Goal: Information Seeking & Learning: Find specific fact

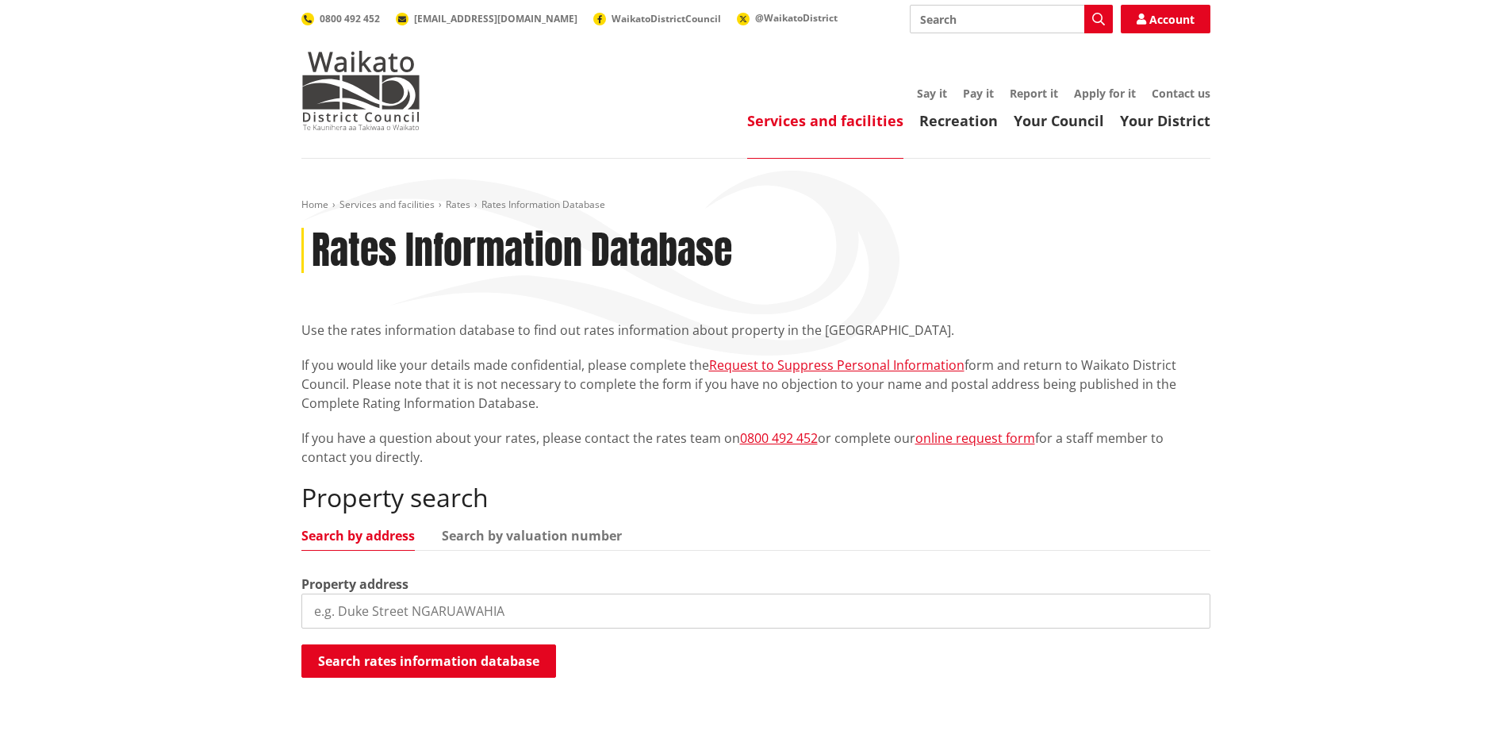
type input "existing property sale prie: $365k --> mortgage $243,103 + $13,452 - sold priva…"
drag, startPoint x: 925, startPoint y: 608, endPoint x: -240, endPoint y: 605, distance: 1165.4
click at [0, 605] on html "Skip to content Toggle search Toggle navigation Services and facilities Recreat…" at bounding box center [755, 729] width 1511 height 1459
drag, startPoint x: 422, startPoint y: 615, endPoint x: 132, endPoint y: 615, distance: 289.6
click at [148, 613] on div "Home Services and facilities Rates Rates Information Database Rates Information…" at bounding box center [755, 459] width 1511 height 601
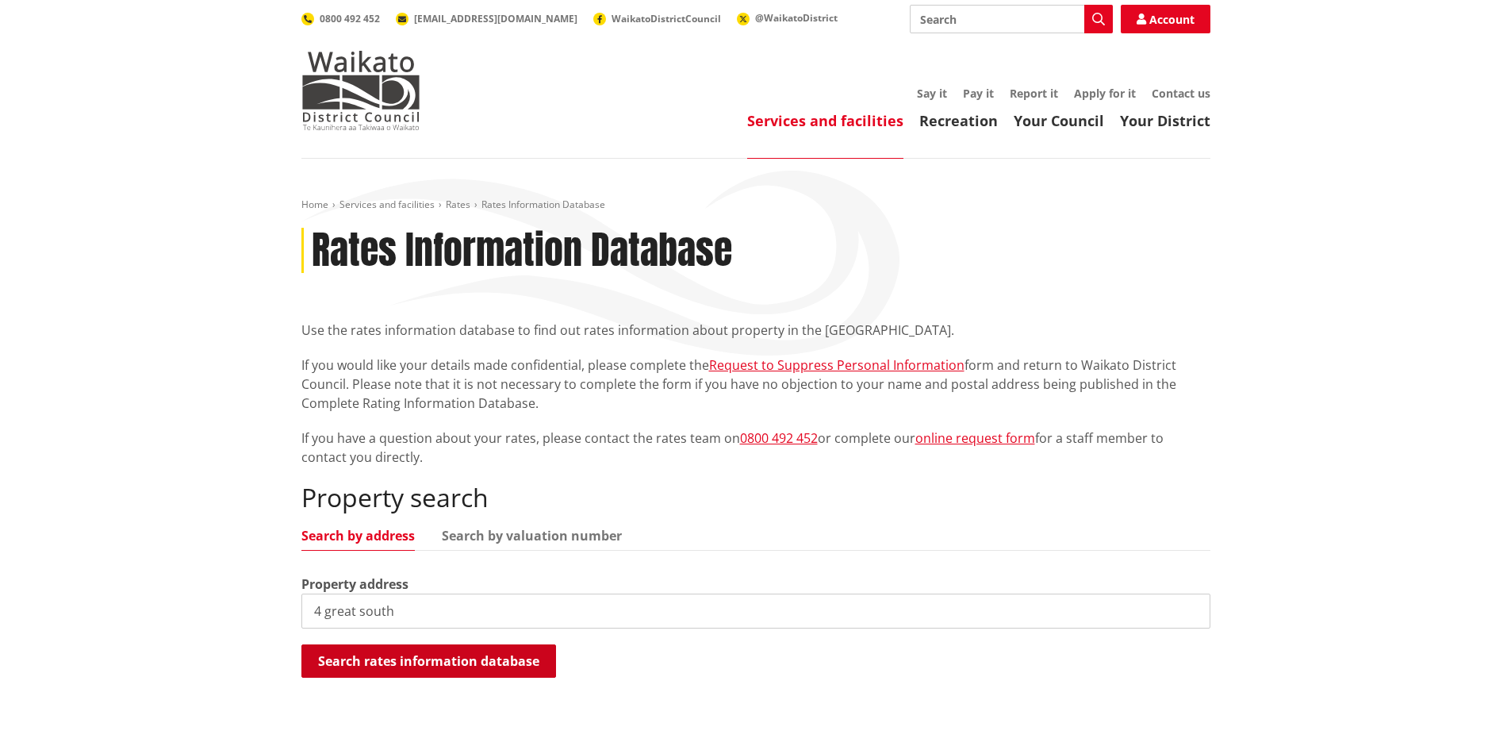
click at [360, 658] on button "Search rates information database" at bounding box center [428, 660] width 255 height 33
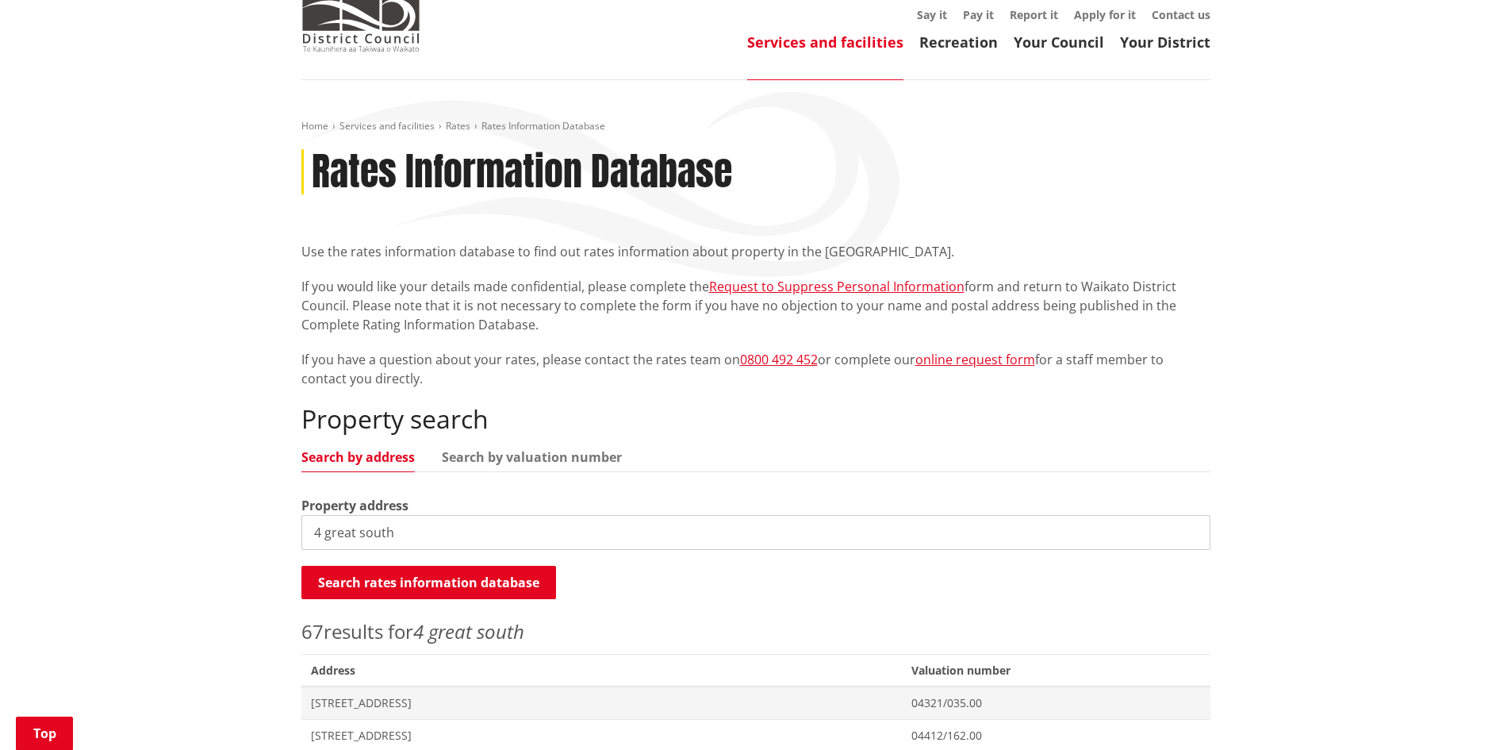
scroll to position [238, 0]
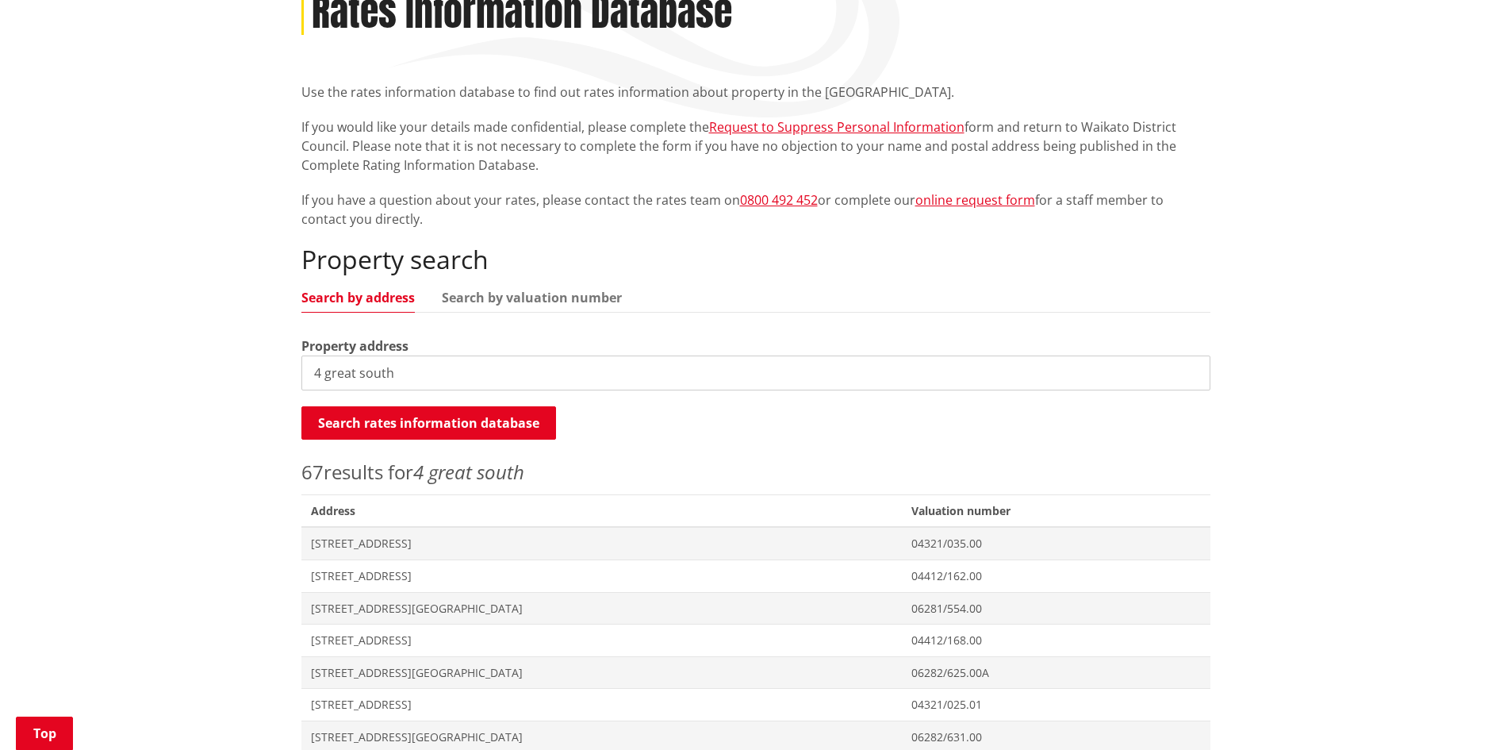
click at [410, 367] on input "4 great south" at bounding box center [755, 372] width 909 height 35
type input "[STREET_ADDRESS]"
click at [484, 605] on span "[STREET_ADDRESS][GEOGRAPHIC_DATA]" at bounding box center [602, 609] width 582 height 16
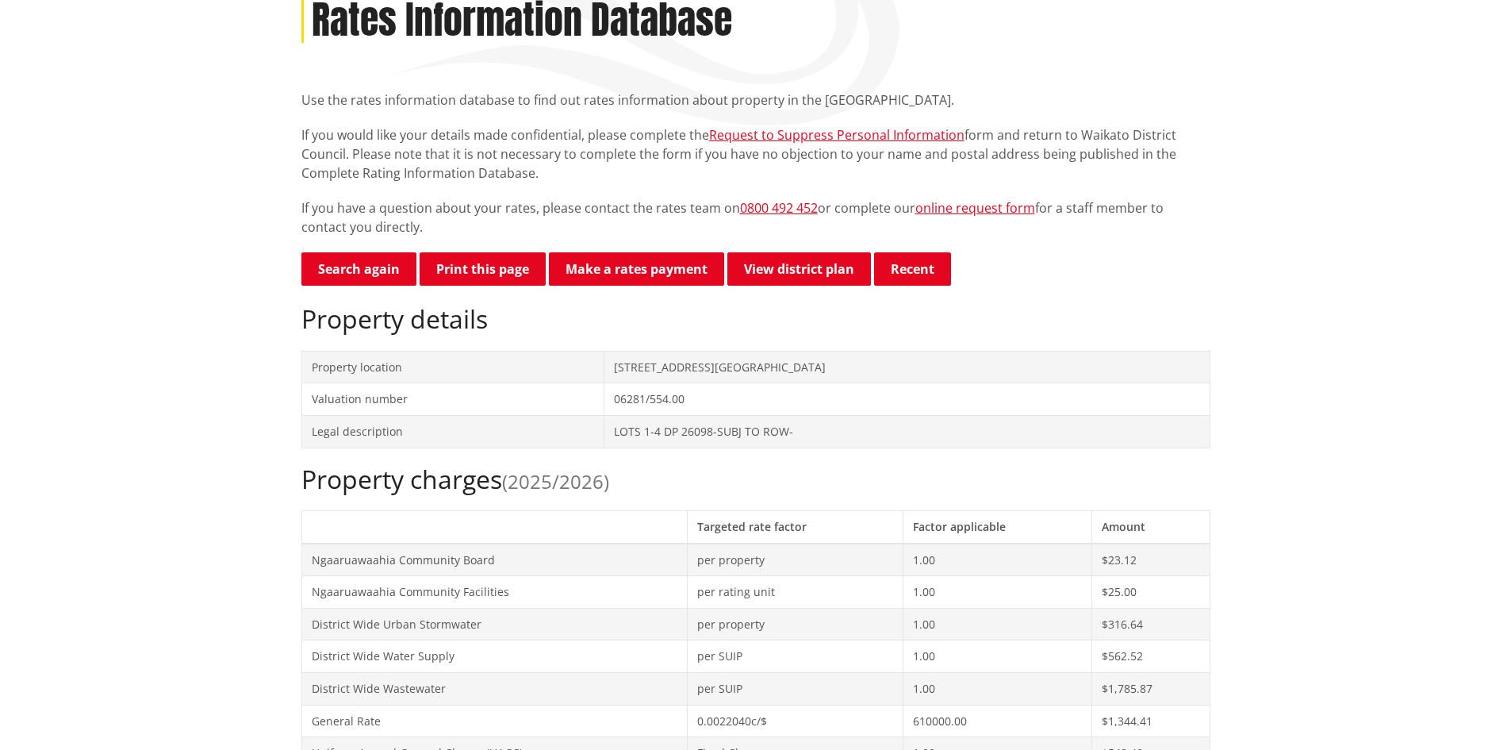
scroll to position [238, 0]
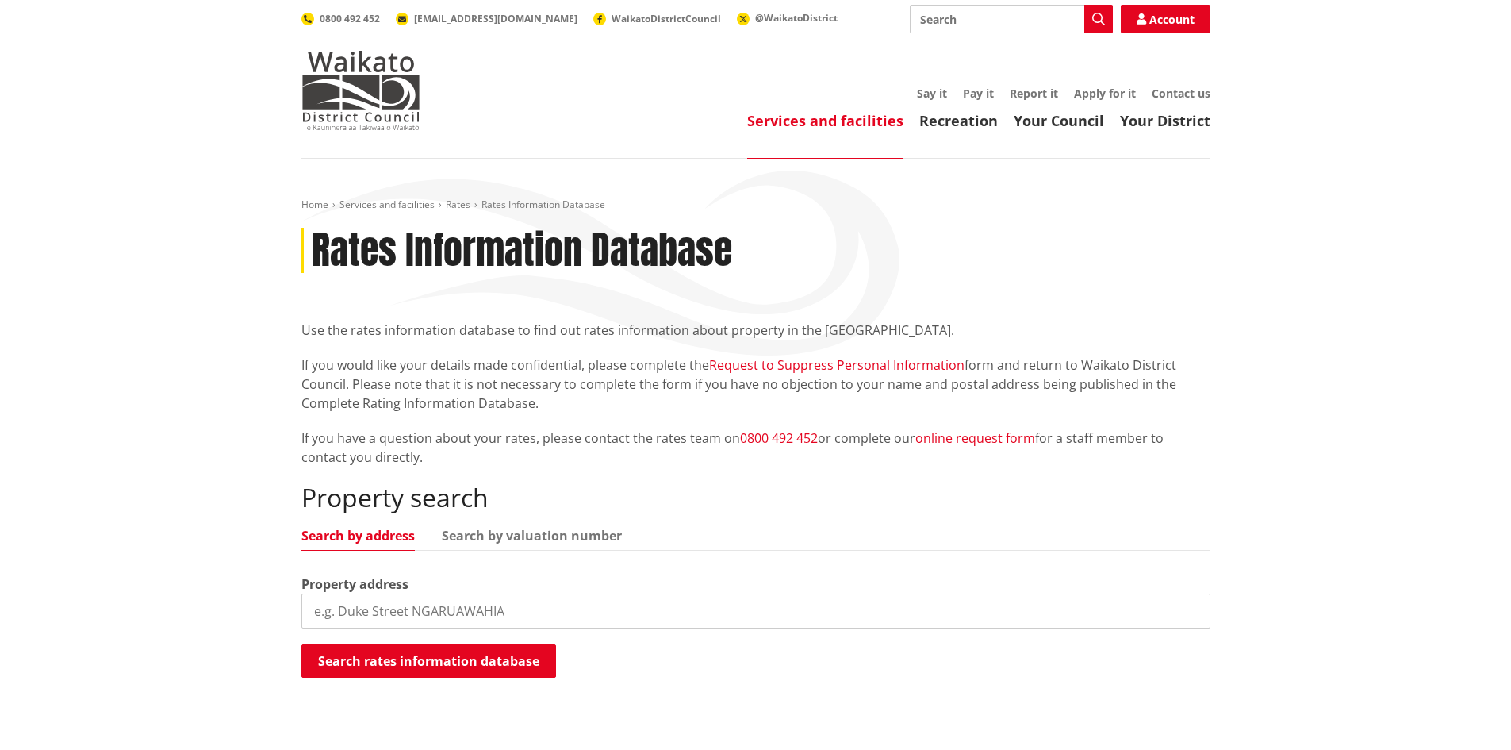
scroll to position [238, 0]
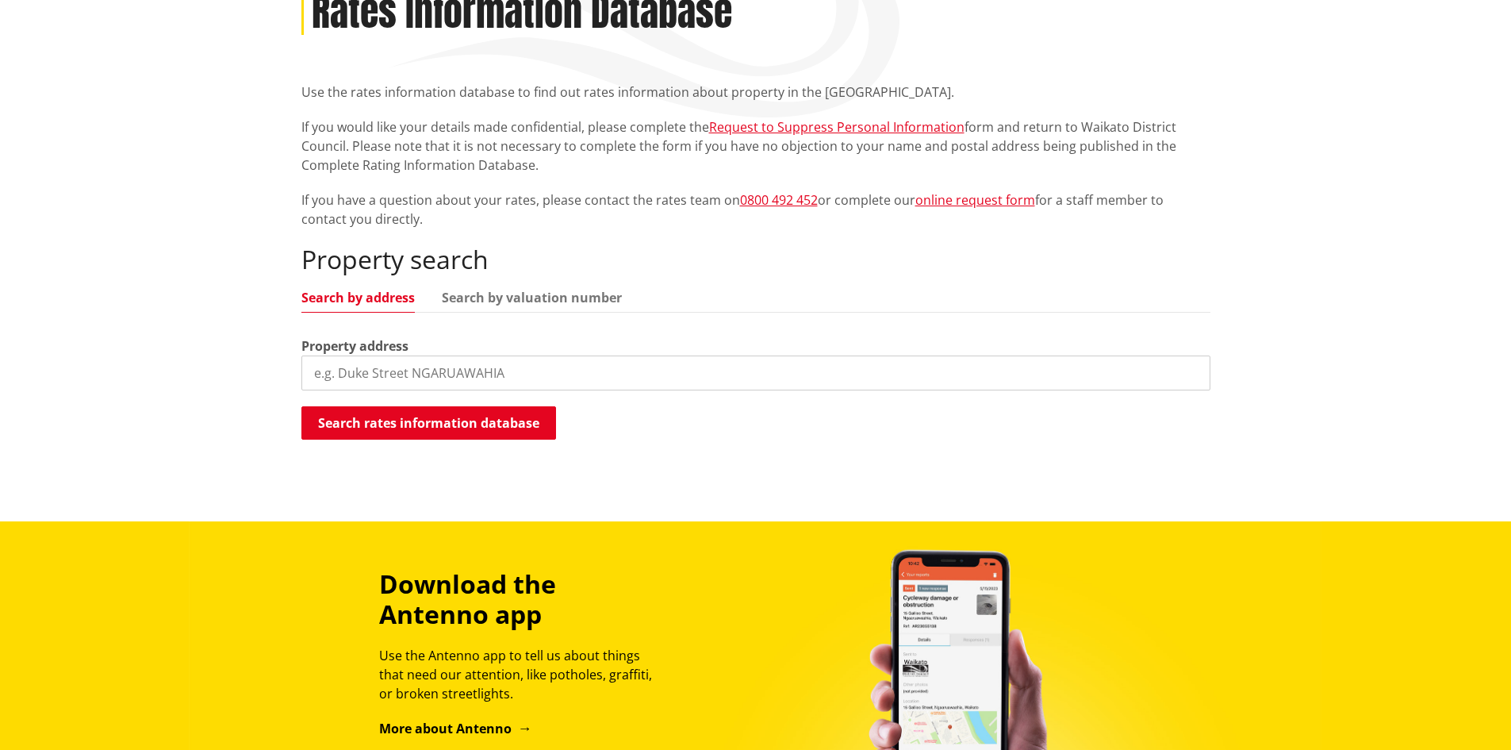
click at [359, 371] on input "search" at bounding box center [755, 372] width 909 height 35
paste input "4 great south"
click at [379, 426] on button "Search rates information database" at bounding box center [428, 422] width 255 height 33
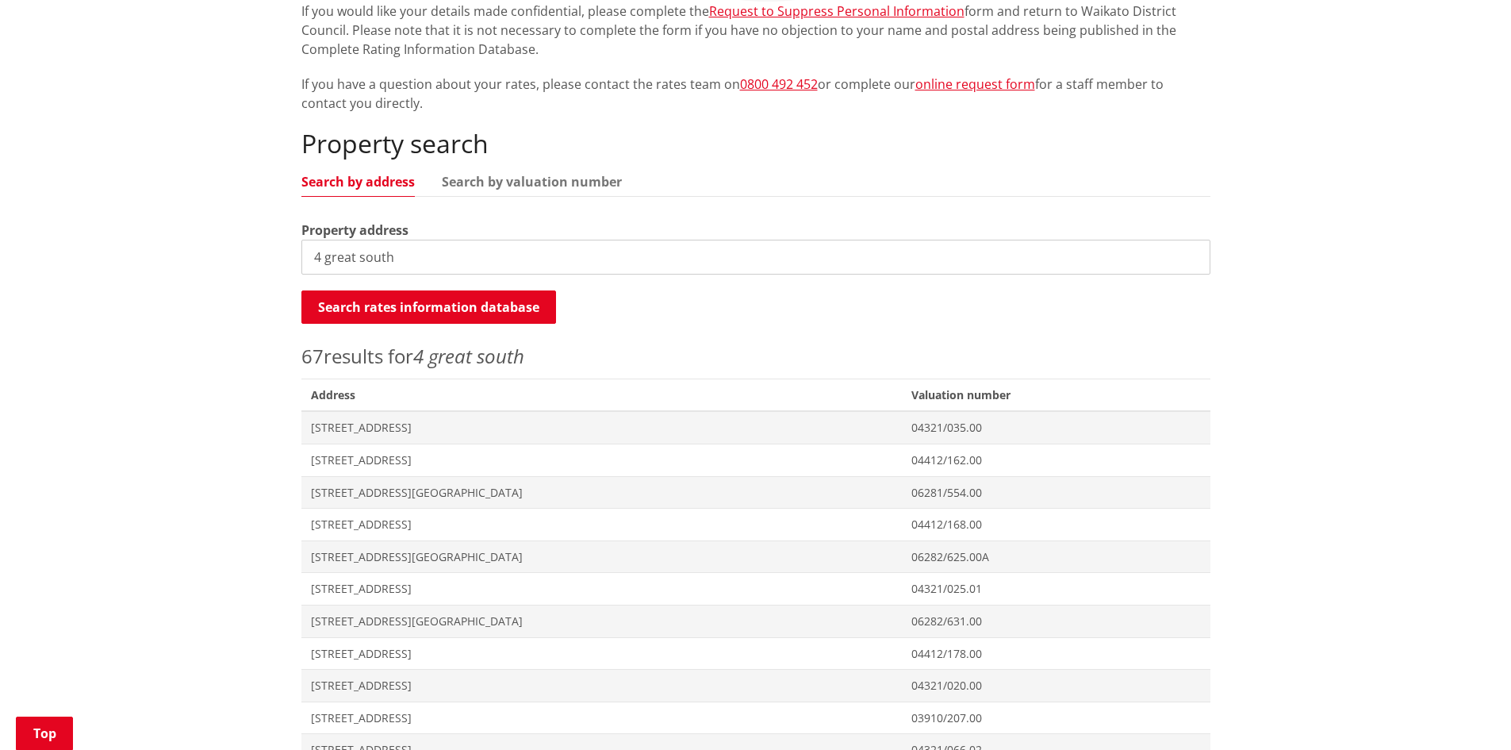
scroll to position [317, 0]
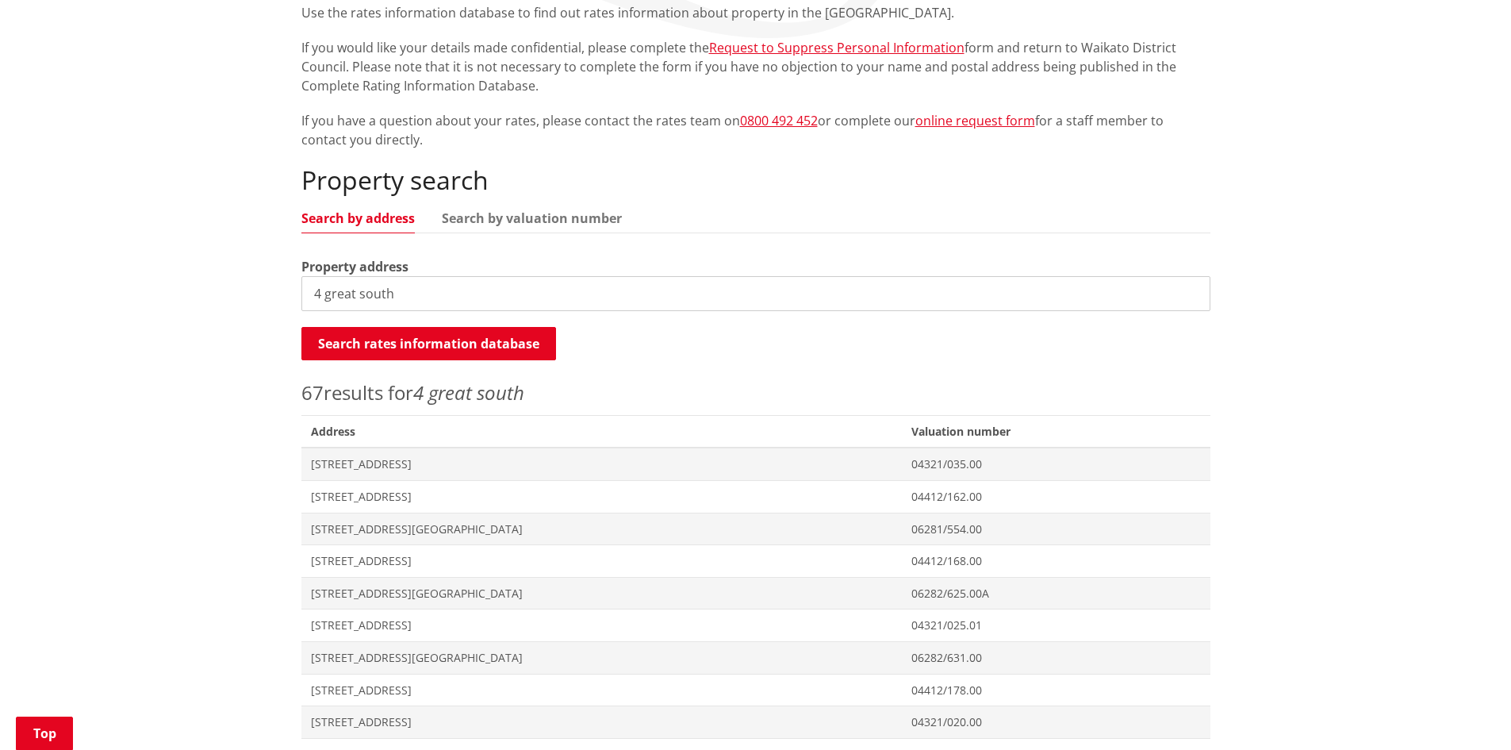
click at [411, 290] on input "4 great south" at bounding box center [755, 293] width 909 height 35
type input "[STREET_ADDRESS] ngaruawahia"
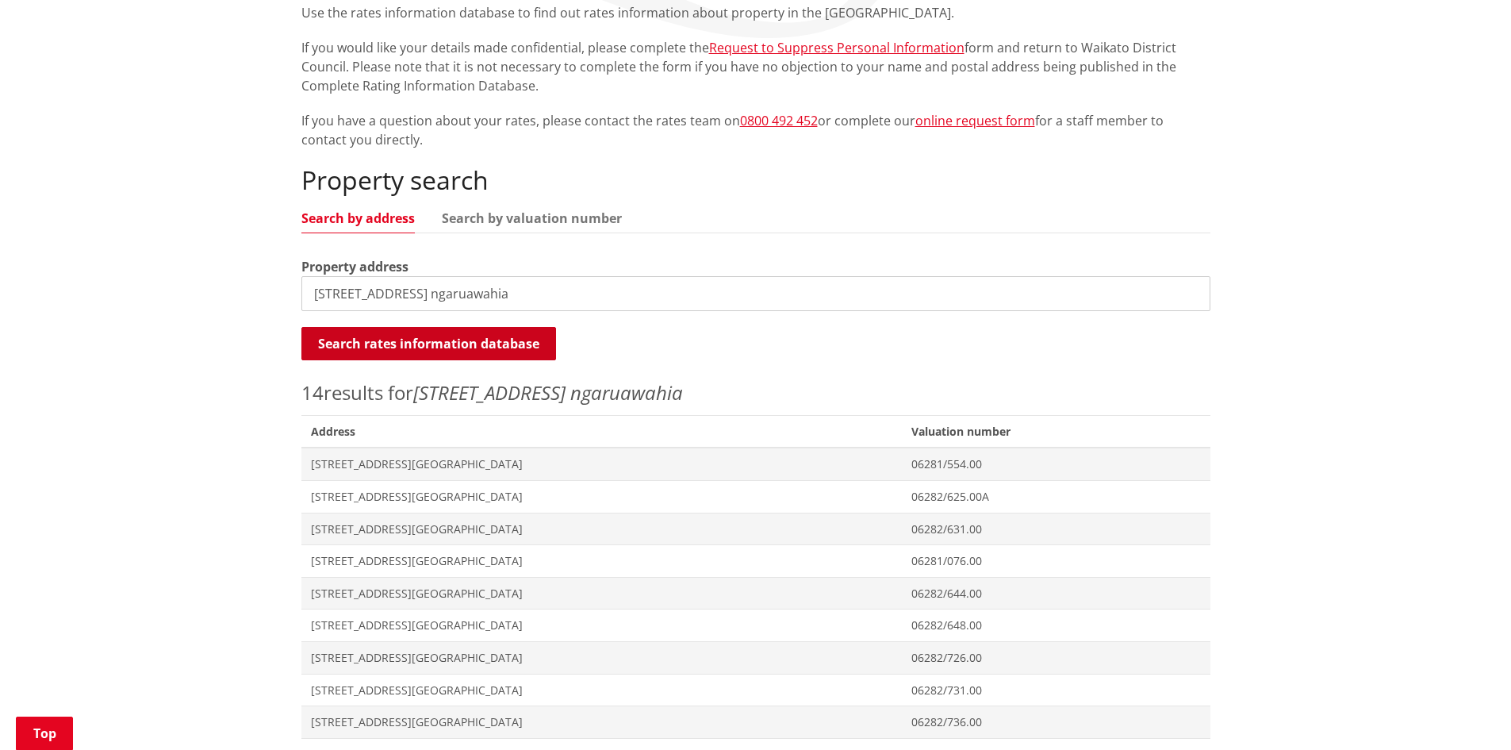
click at [487, 343] on button "Search rates information database" at bounding box center [428, 343] width 255 height 33
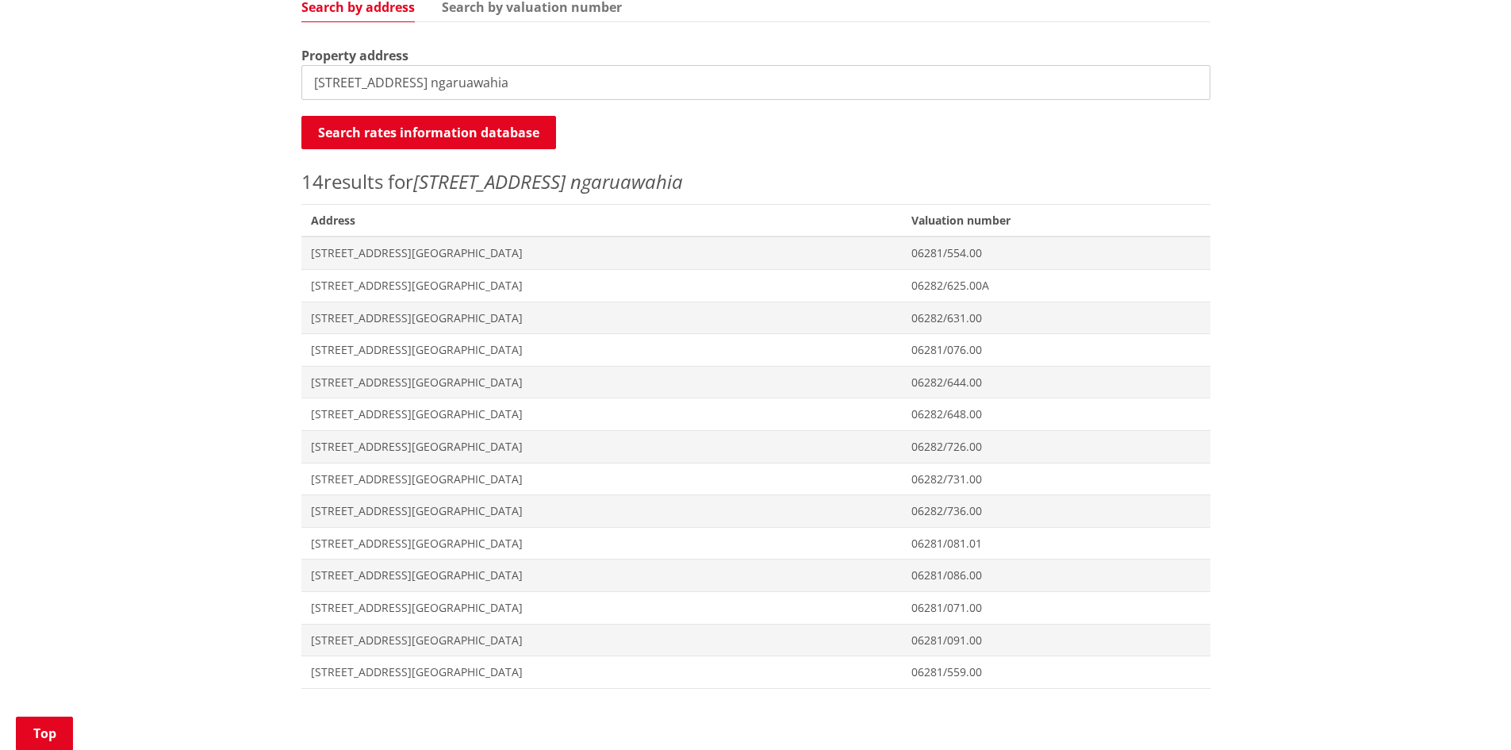
scroll to position [635, 0]
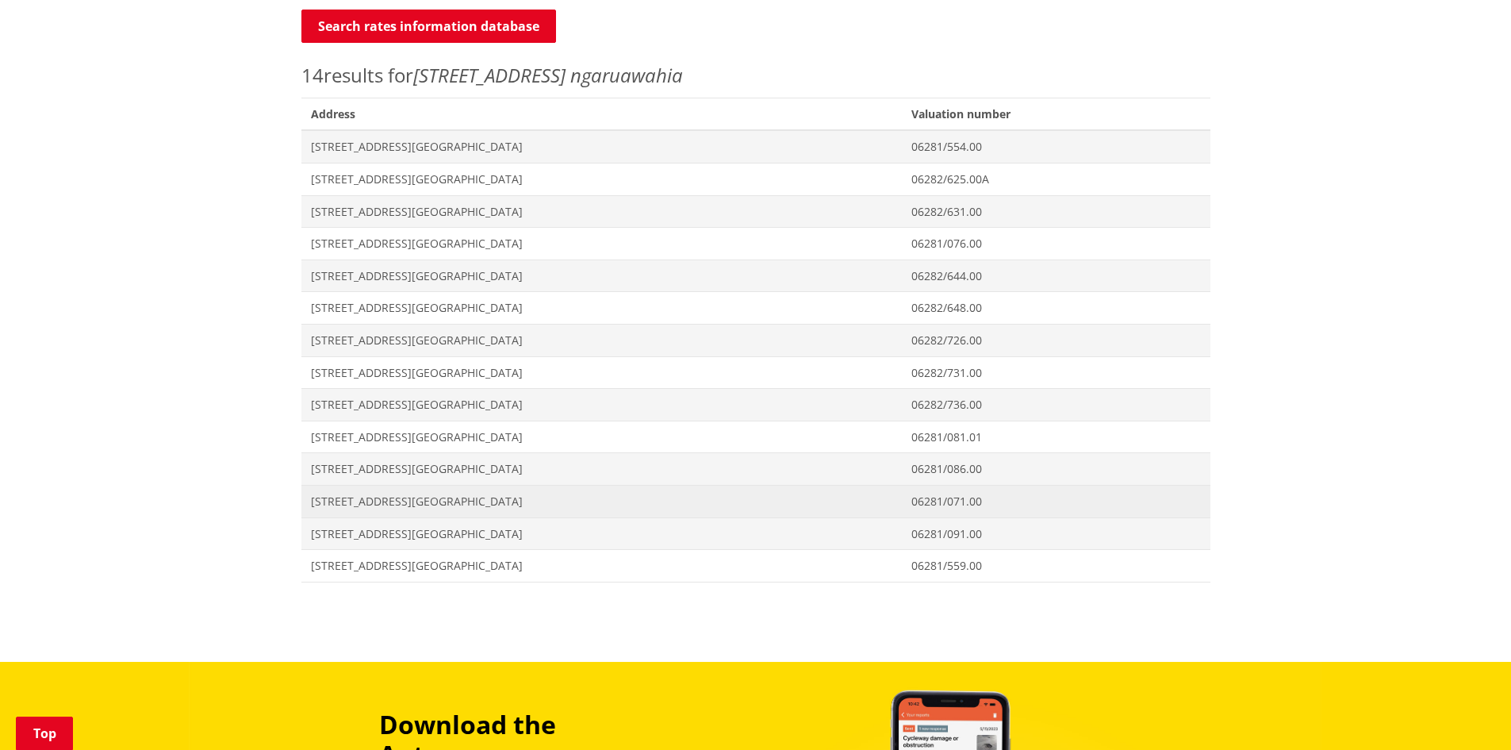
click at [440, 497] on span "[STREET_ADDRESS][GEOGRAPHIC_DATA]" at bounding box center [602, 501] width 582 height 16
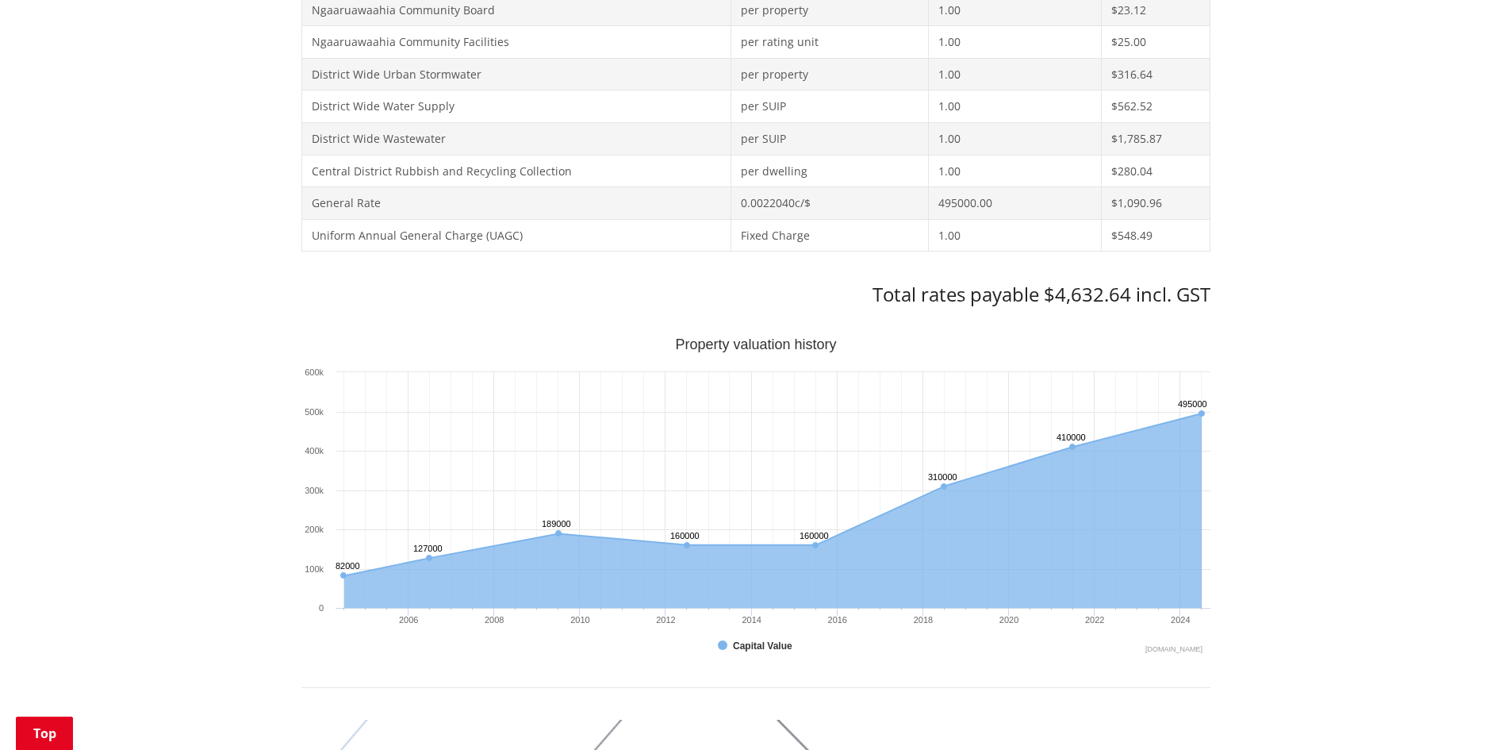
scroll to position [793, 0]
